Goal: Information Seeking & Learning: Learn about a topic

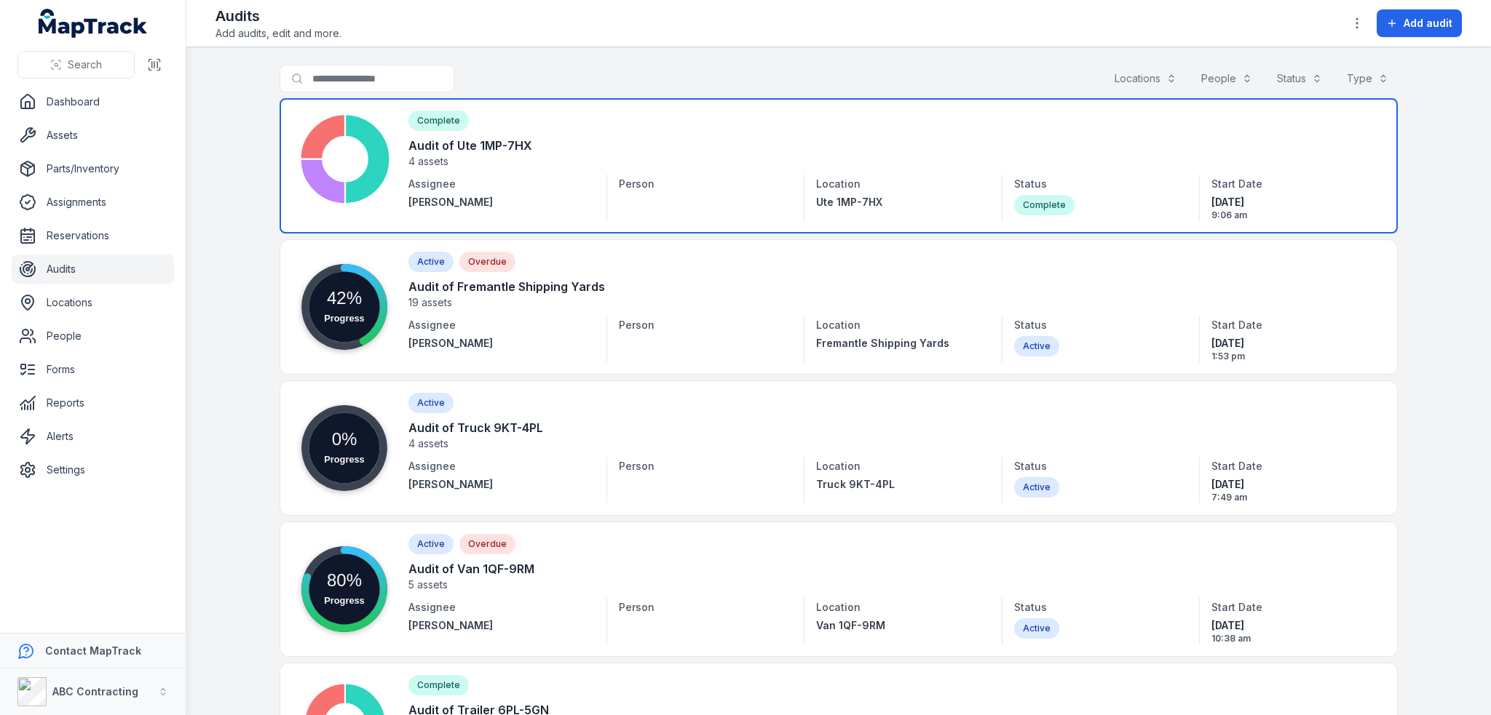
click at [494, 143] on link at bounding box center [838, 165] width 1118 height 135
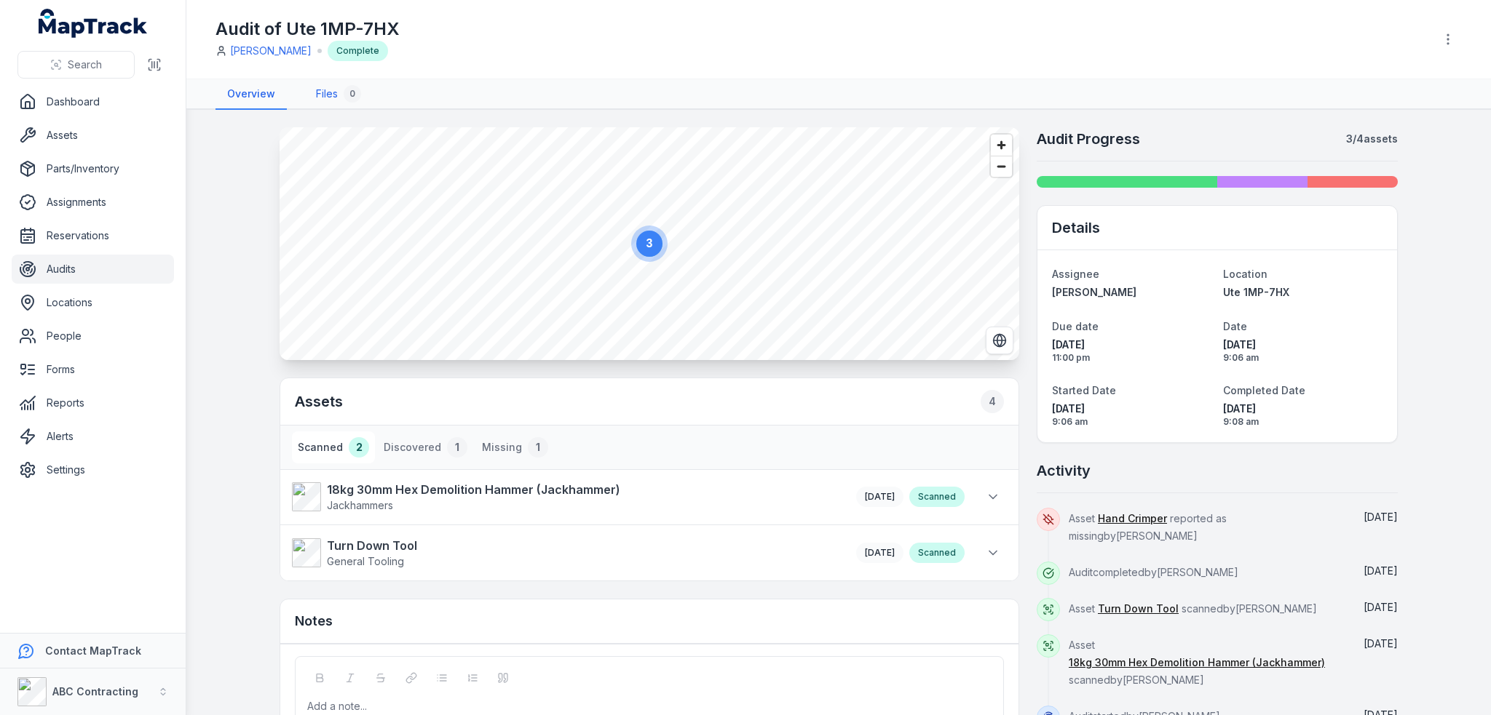
click at [335, 95] on link "Files 0" at bounding box center [338, 94] width 68 height 31
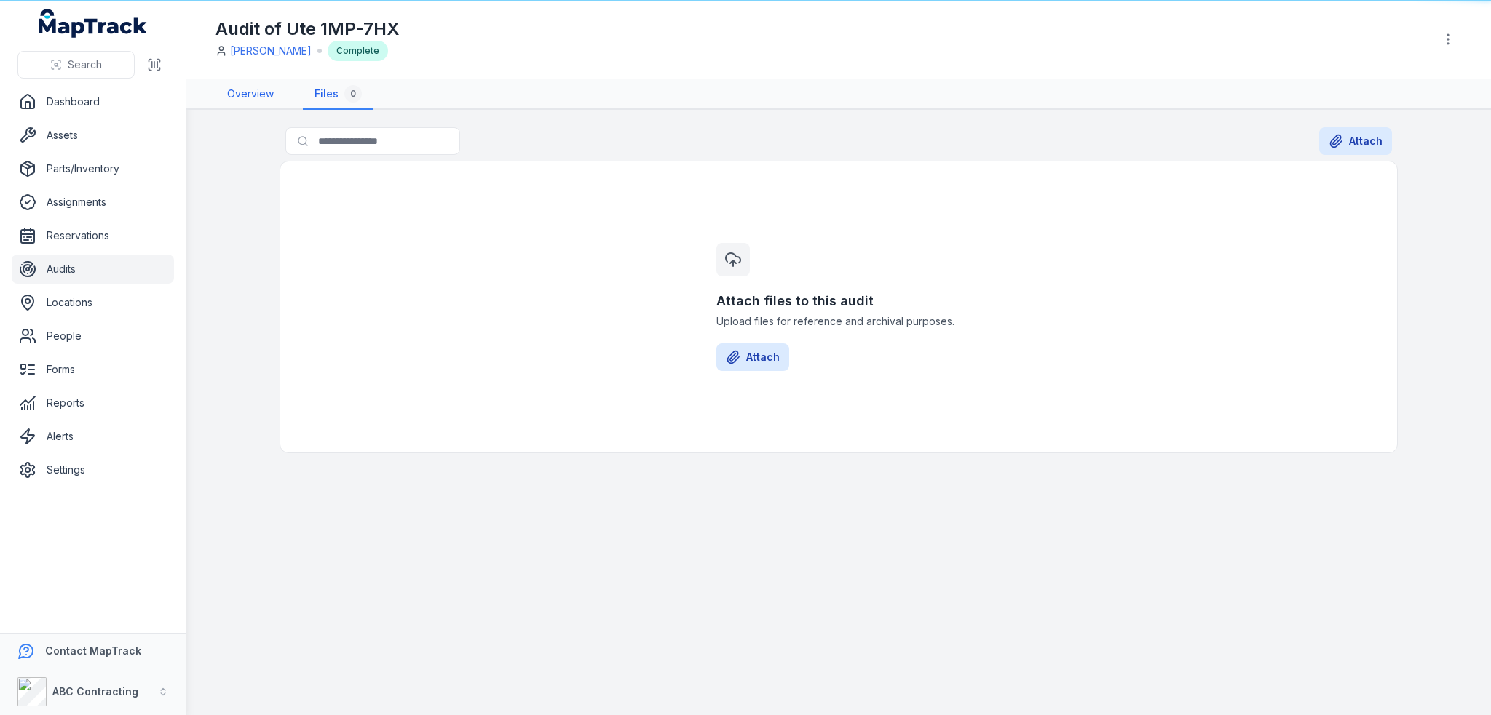
click at [234, 95] on link "Overview" at bounding box center [250, 94] width 70 height 31
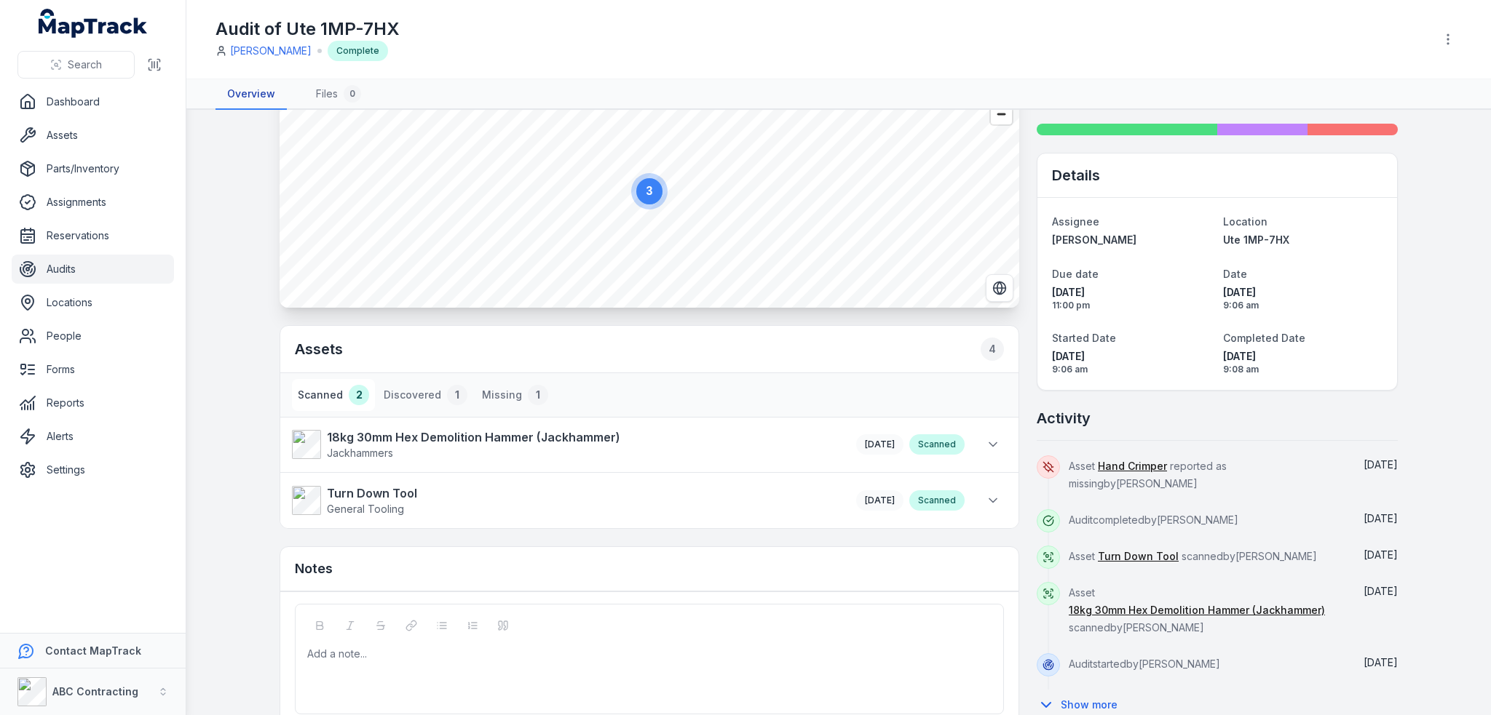
scroll to position [111, 0]
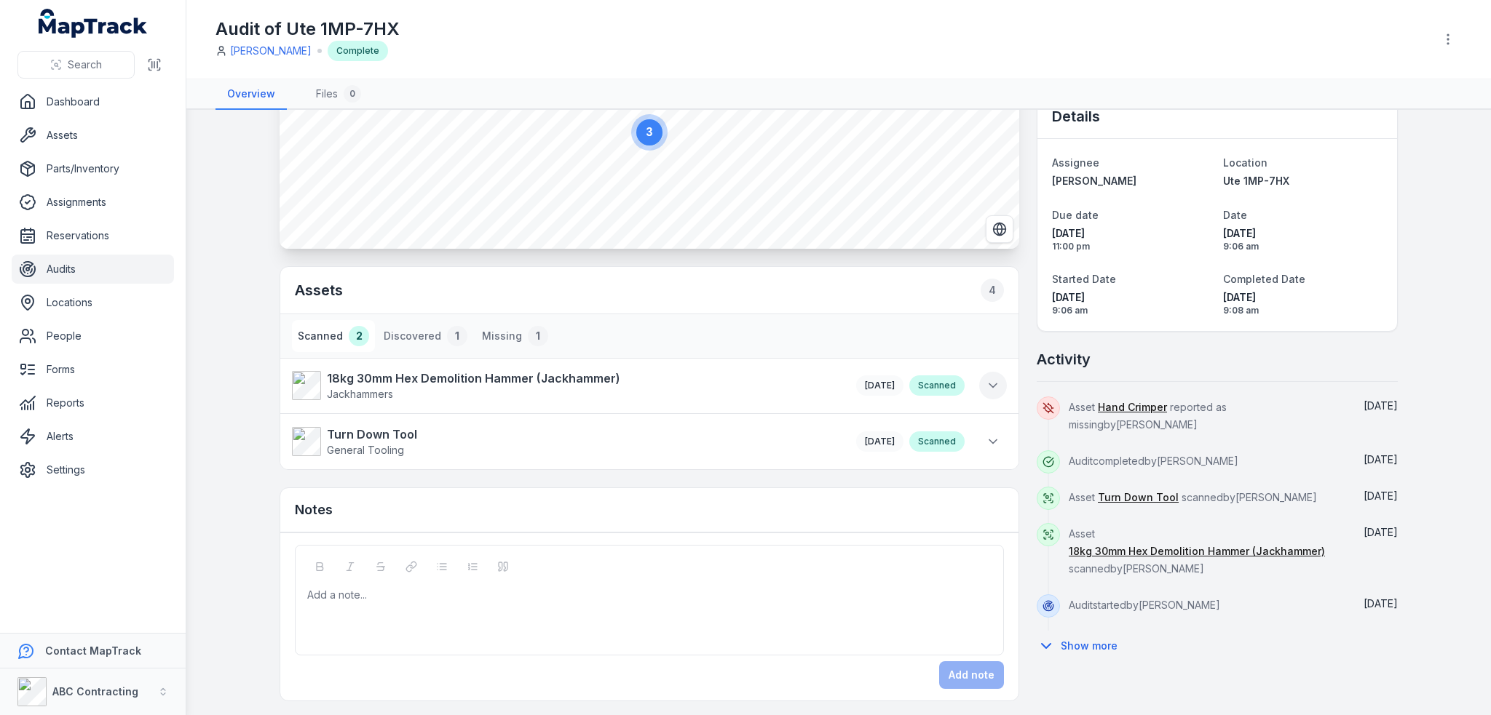
click at [985, 388] on icon at bounding box center [992, 385] width 15 height 15
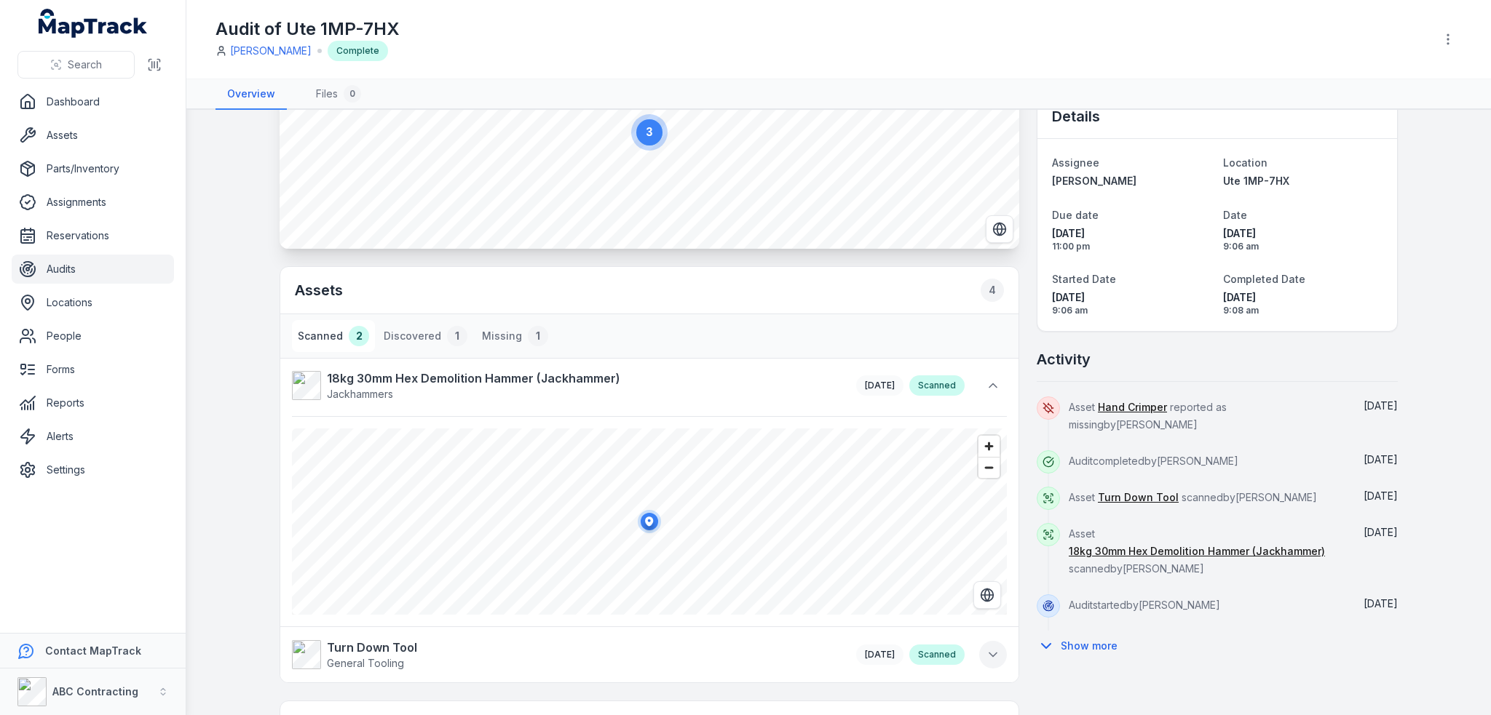
click at [985, 657] on icon at bounding box center [992, 655] width 15 height 15
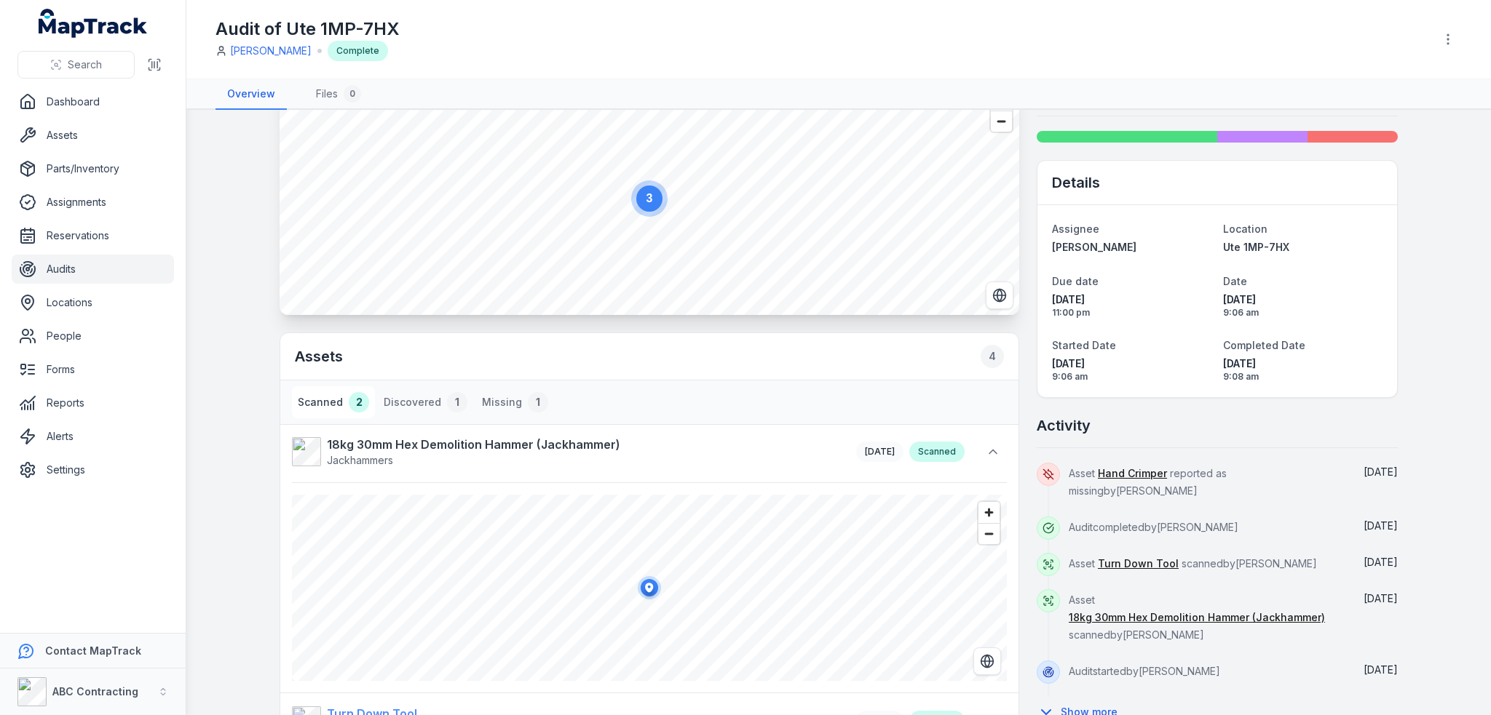
scroll to position [0, 0]
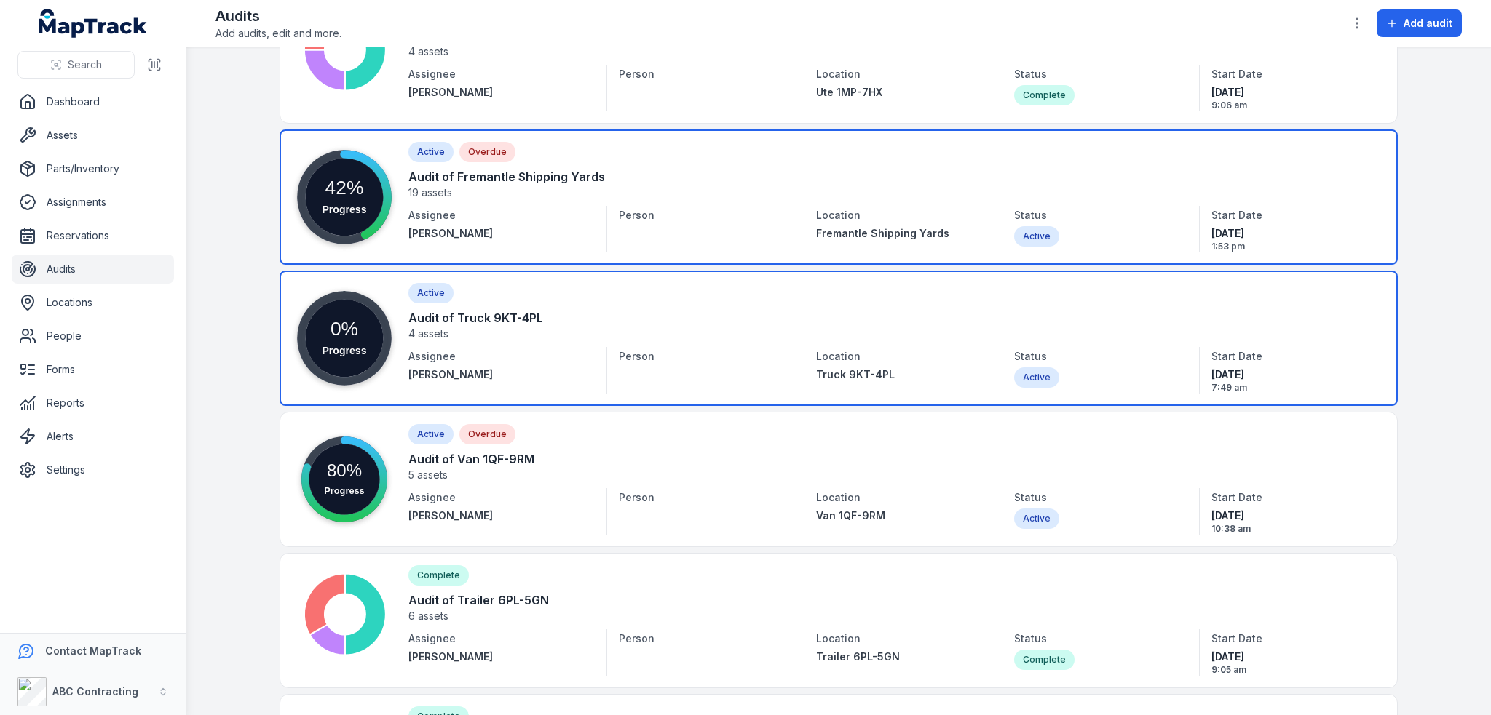
scroll to position [437, 0]
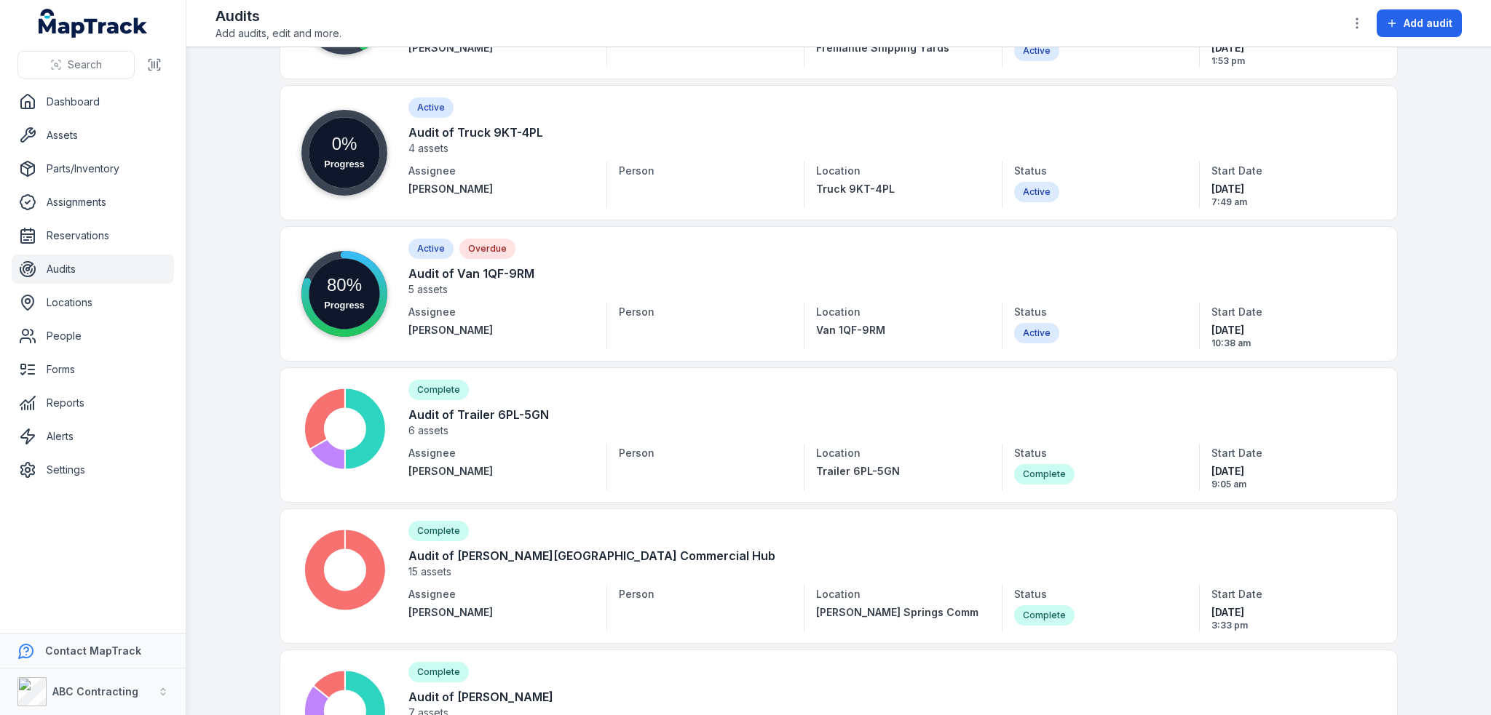
click at [1446, 187] on main "Search for audits Locations People Status Type Progress 0% Active Audit of Sydn…" at bounding box center [838, 381] width 1304 height 668
click at [1447, 187] on main "Search for audits Locations People Status Type Progress 0% Active Audit of Sydn…" at bounding box center [838, 381] width 1304 height 668
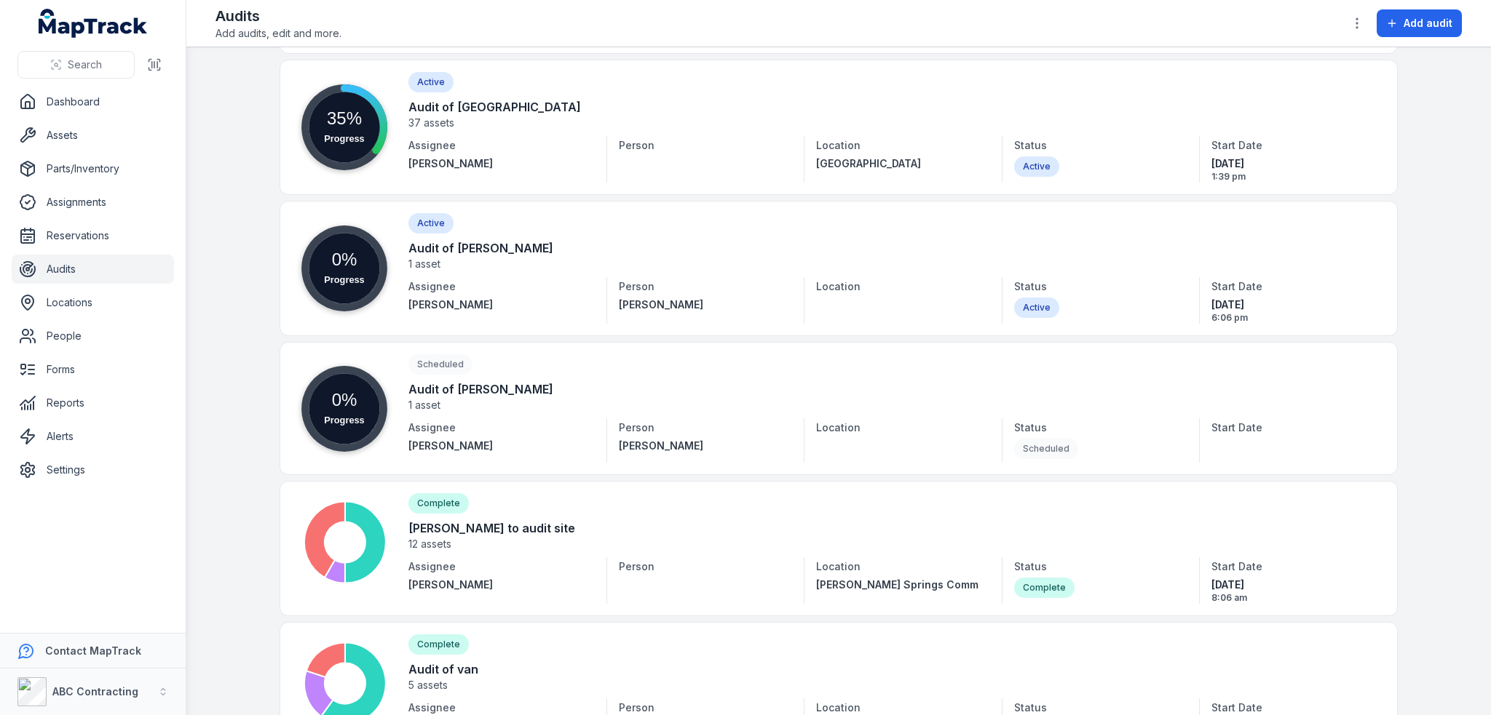
scroll to position [3421, 0]
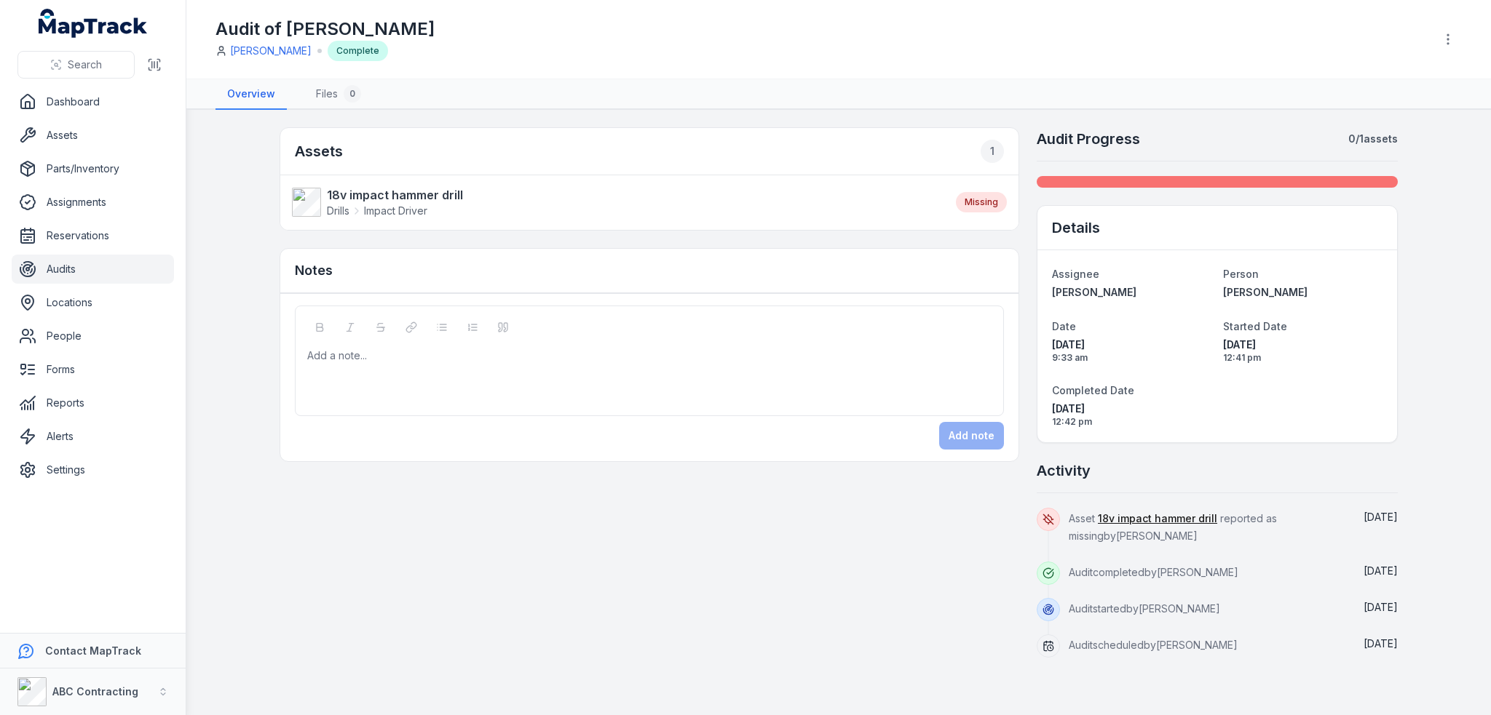
click at [253, 207] on main "Assets 1 18v impact hammer drill Drills Impact Driver Missing Notes Add a note.…" at bounding box center [838, 413] width 1304 height 606
drag, startPoint x: 980, startPoint y: 202, endPoint x: 959, endPoint y: 229, distance: 35.2
click at [980, 202] on div "Missing" at bounding box center [981, 202] width 51 height 20
click at [1447, 40] on icon "button" at bounding box center [1447, 39] width 15 height 15
click at [531, 57] on div "Audit of Denys Karantonis Denys Karantonis Complete" at bounding box center [838, 39] width 1246 height 67
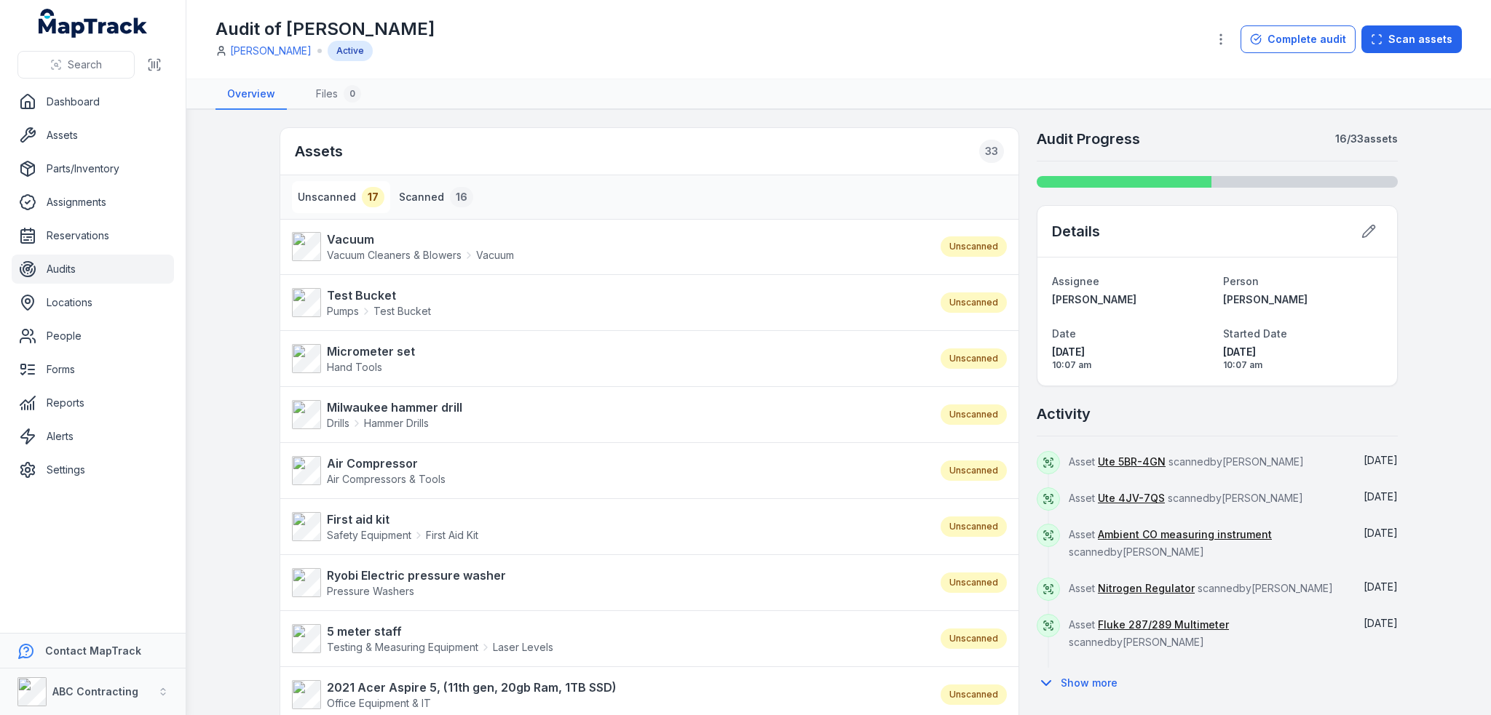
click at [411, 196] on button "Scanned 16" at bounding box center [436, 197] width 86 height 32
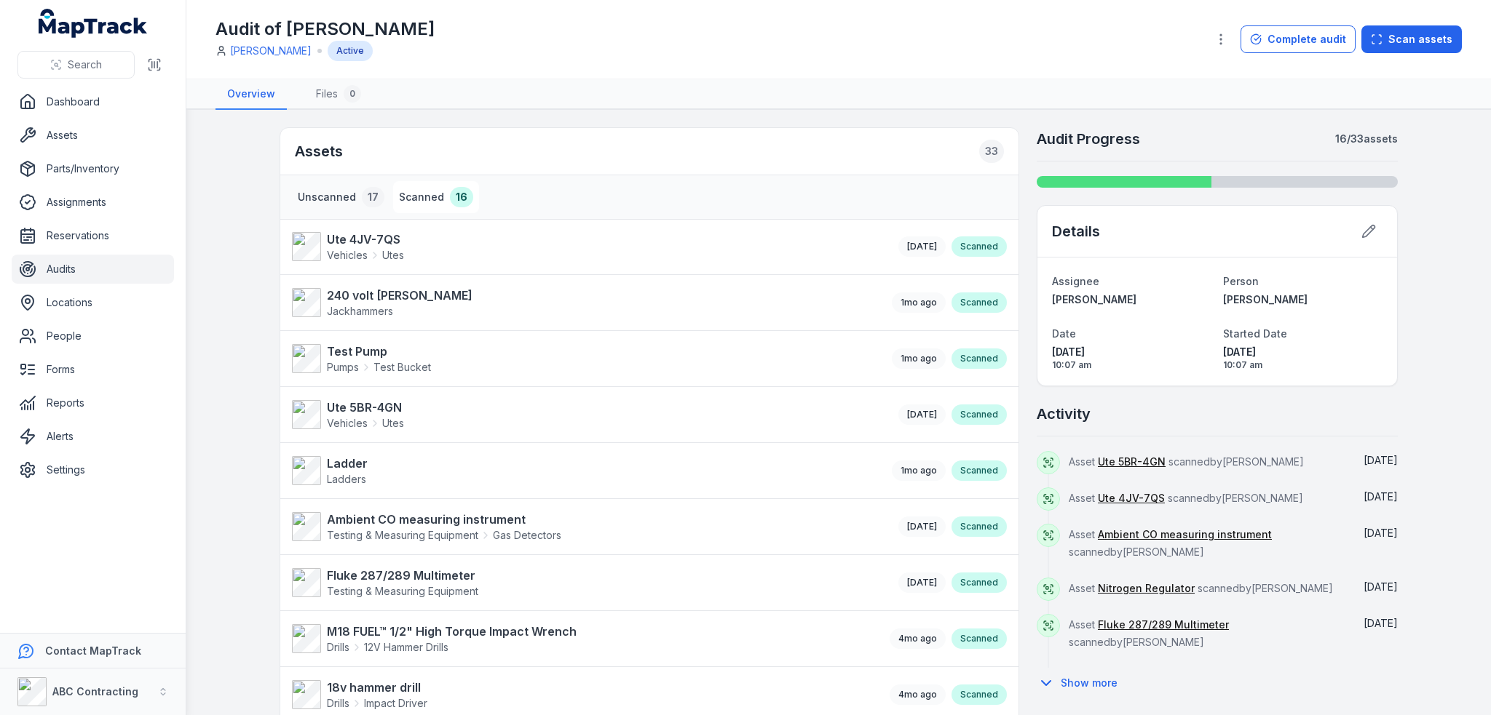
click at [329, 195] on button "Unscanned 17" at bounding box center [341, 197] width 98 height 32
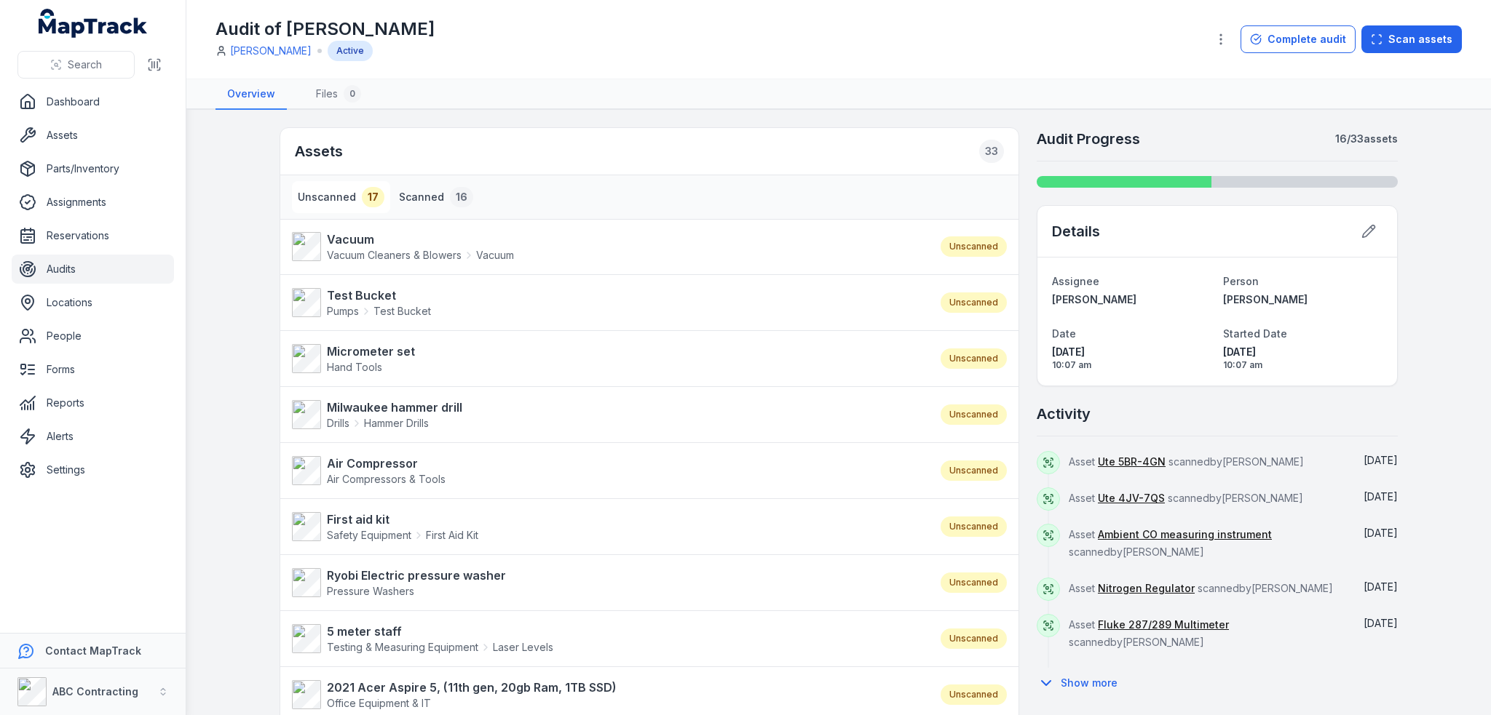
click at [416, 199] on button "Scanned 16" at bounding box center [436, 197] width 86 height 32
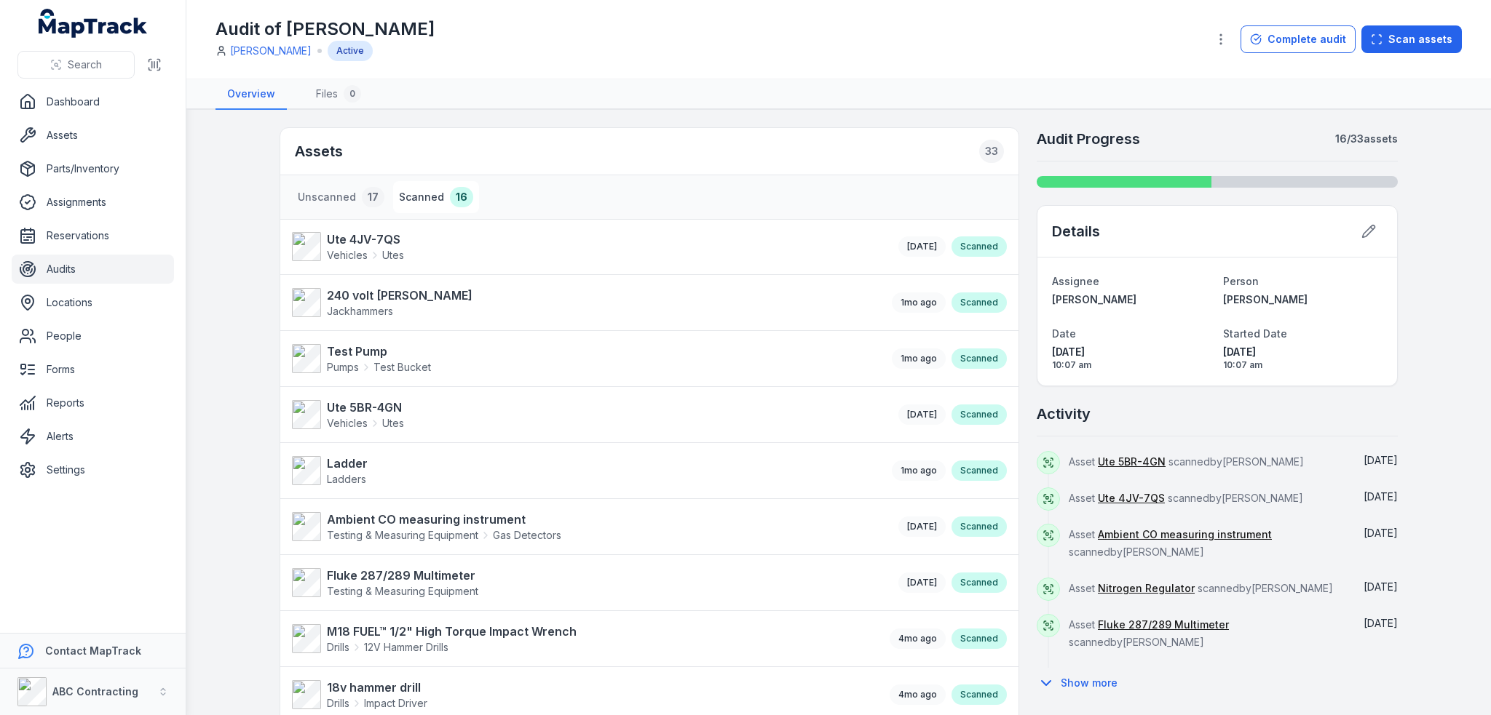
click at [532, 197] on nav "Unscanned 17 Scanned 16" at bounding box center [649, 197] width 738 height 44
click at [328, 191] on button "Unscanned 17" at bounding box center [341, 197] width 98 height 32
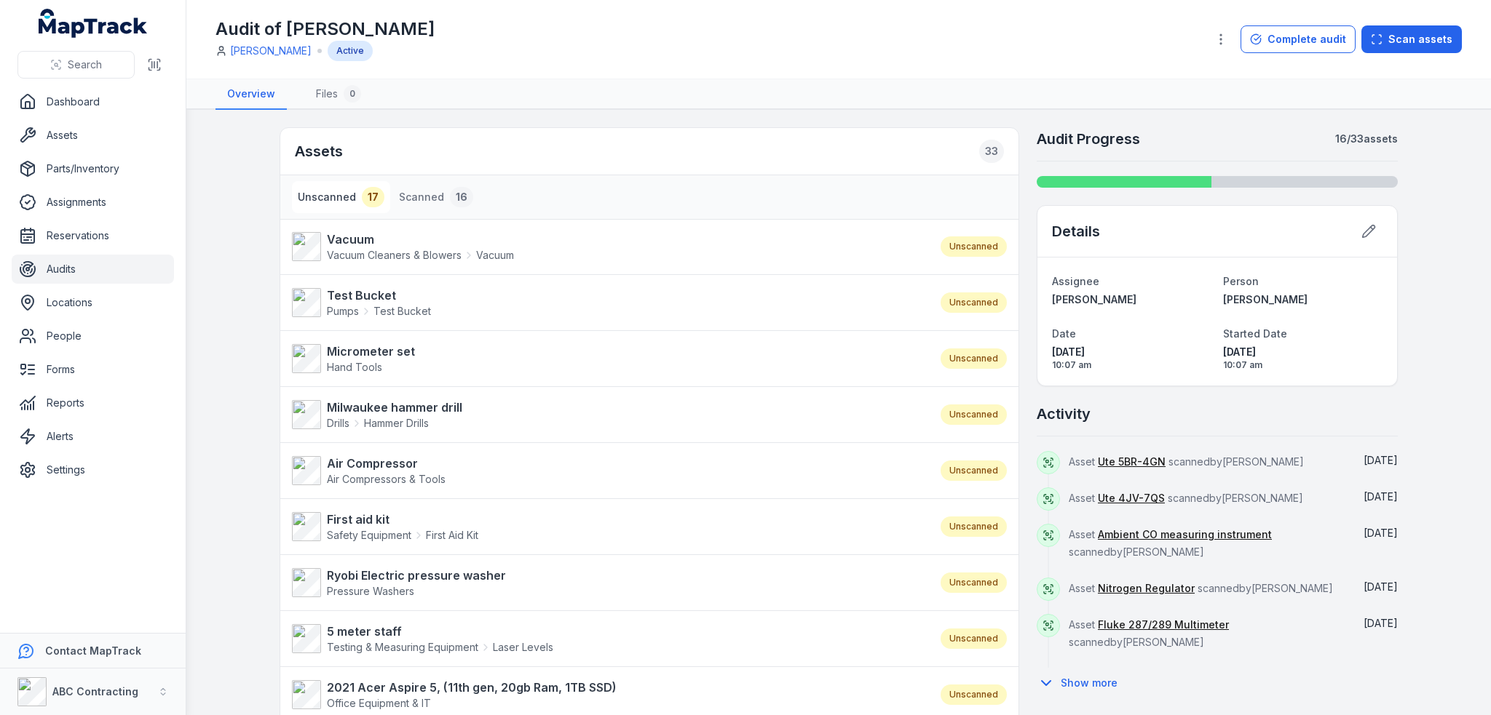
click at [323, 197] on button "Unscanned 17" at bounding box center [341, 197] width 98 height 32
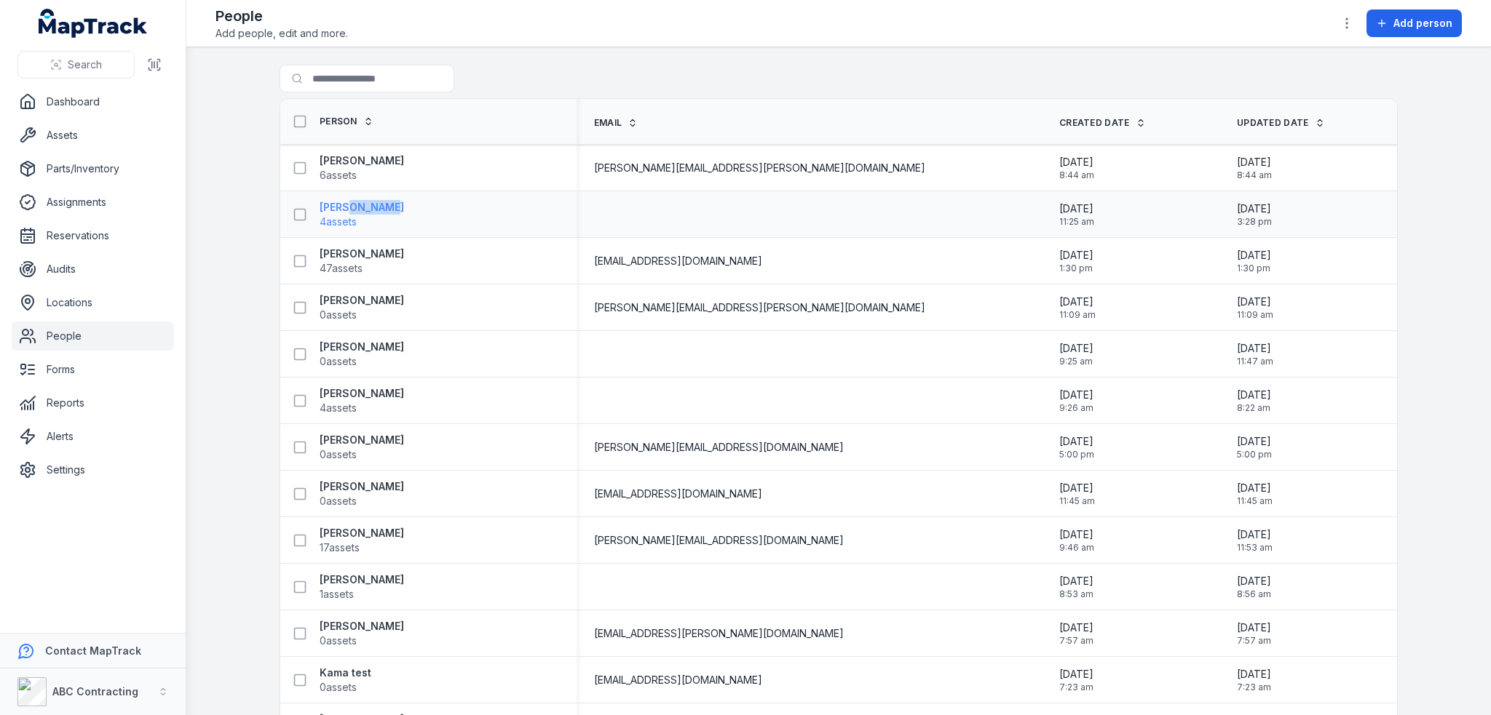
drag, startPoint x: 402, startPoint y: 208, endPoint x: 342, endPoint y: 205, distance: 60.5
click at [342, 205] on div "Bruce Banner 4 assets" at bounding box center [422, 214] width 273 height 29
click at [58, 136] on link "Assets" at bounding box center [93, 135] width 162 height 29
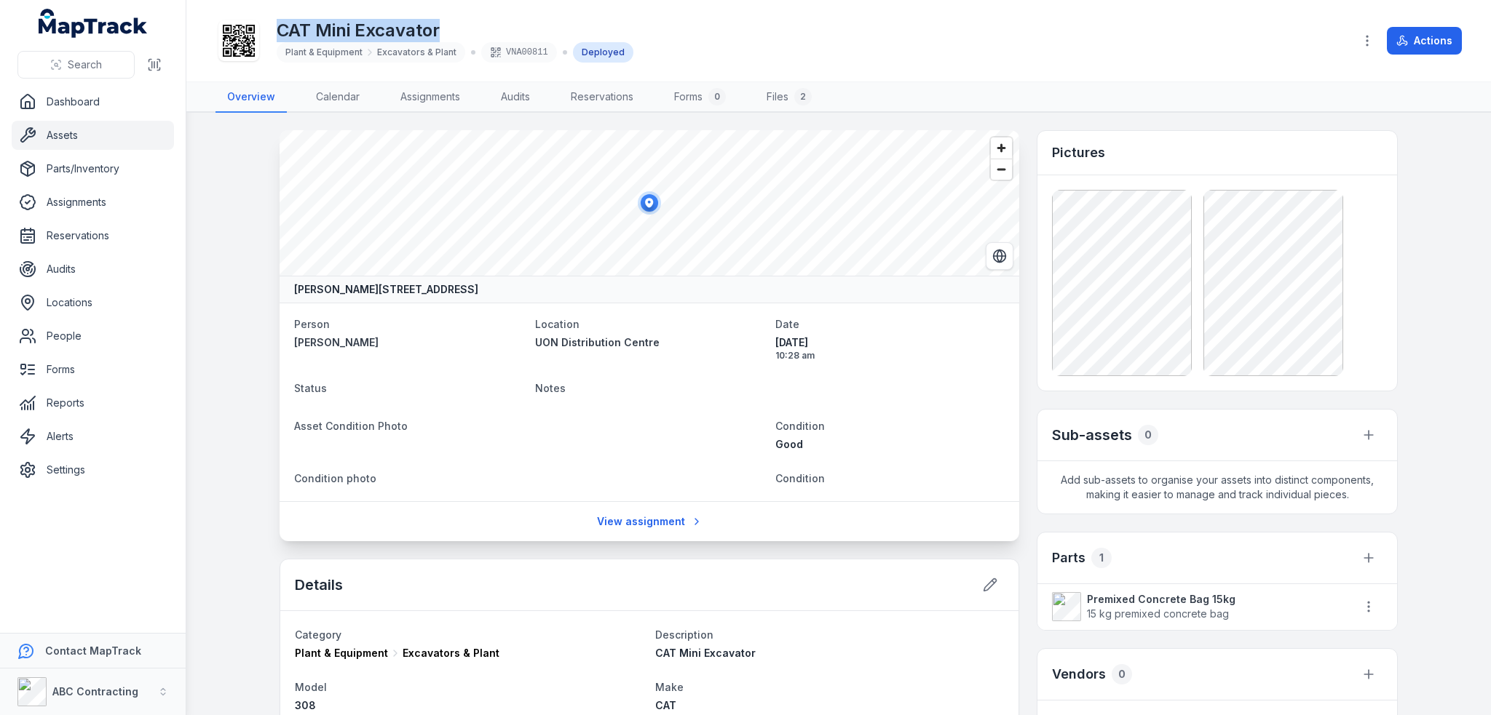
drag, startPoint x: 277, startPoint y: 23, endPoint x: 485, endPoint y: 25, distance: 208.2
click at [485, 25] on h1 "CAT Mini Excavator" at bounding box center [455, 30] width 357 height 23
copy h1 "CAT Mini Excavator"
drag, startPoint x: 285, startPoint y: 52, endPoint x: 299, endPoint y: 52, distance: 13.8
click at [299, 52] on span "Plant & Equipment" at bounding box center [323, 53] width 77 height 12
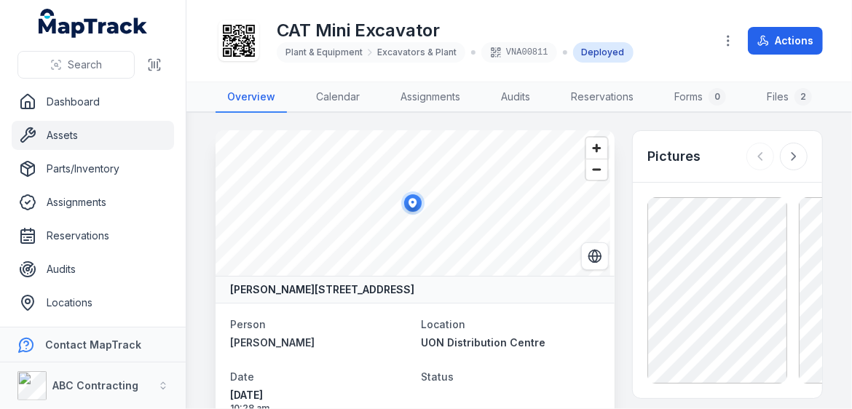
click at [412, 73] on div "CAT Mini Excavator Plant & Equipment Excavators & Plant VNA00811 Deployed Actio…" at bounding box center [518, 41] width 607 height 70
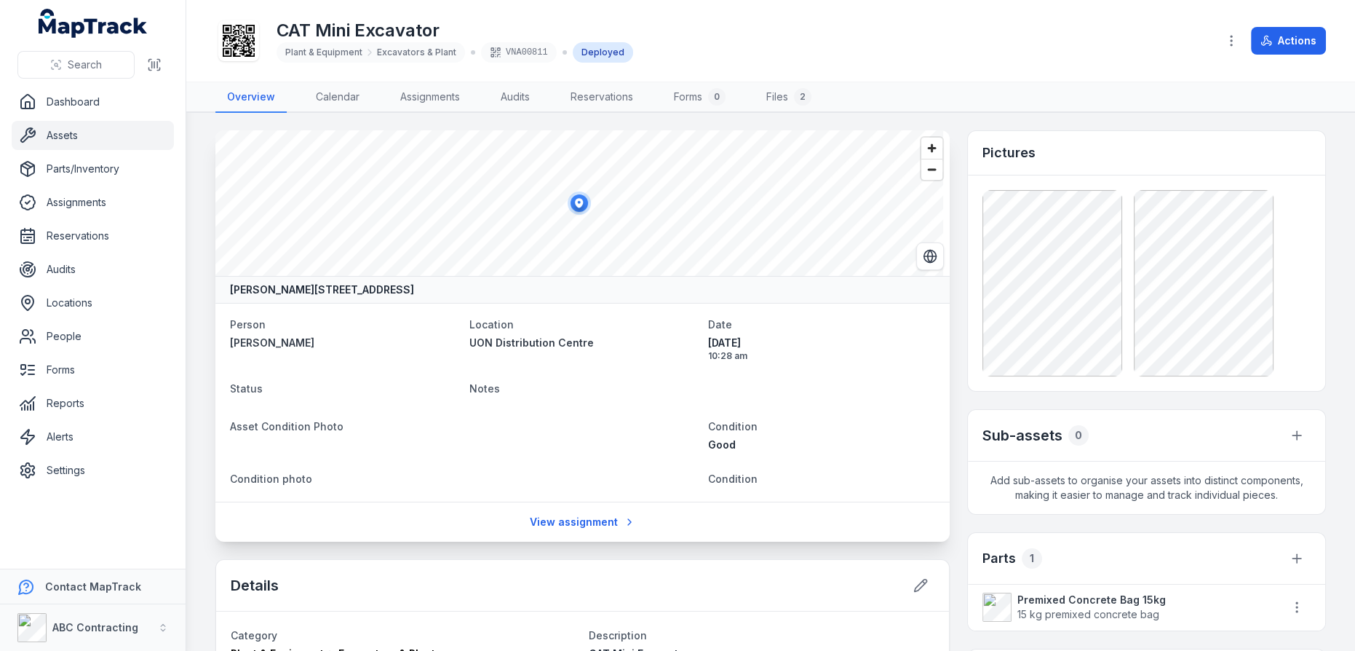
click at [399, 47] on span "Excavators & Plant" at bounding box center [416, 53] width 79 height 12
click at [383, 47] on span "Excavators & Plant" at bounding box center [416, 53] width 79 height 12
drag, startPoint x: 376, startPoint y: 49, endPoint x: 453, endPoint y: 51, distance: 77.9
click at [453, 51] on div "Plant & Equipment Excavators & Plant" at bounding box center [371, 52] width 189 height 20
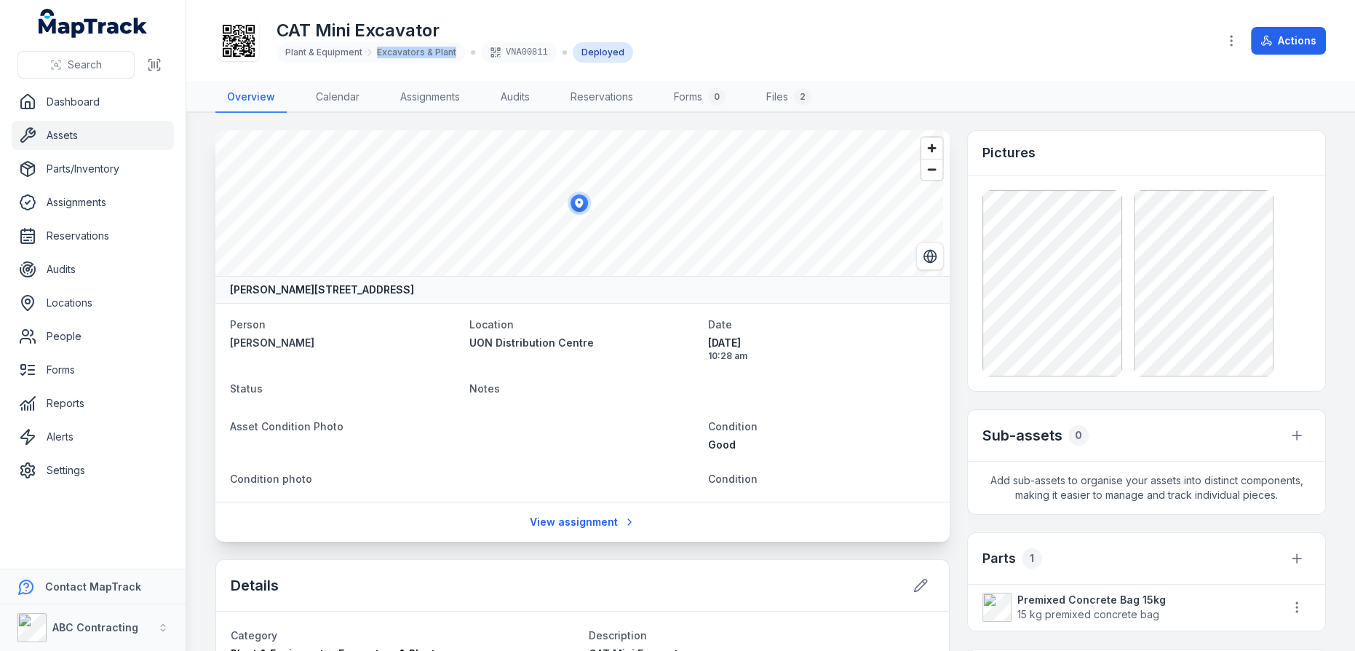
copy span "Excavators & Plant"
click at [740, 64] on div "CAT Mini Excavator Plant & Equipment Excavators & Plant VNA00811 Deployed Actio…" at bounding box center [770, 41] width 1111 height 70
